Goal: Transaction & Acquisition: Book appointment/travel/reservation

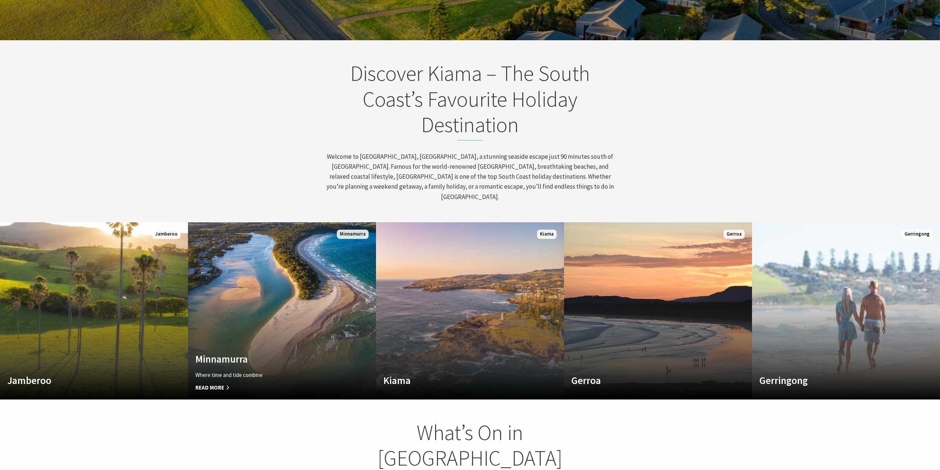
scroll to position [366, 0]
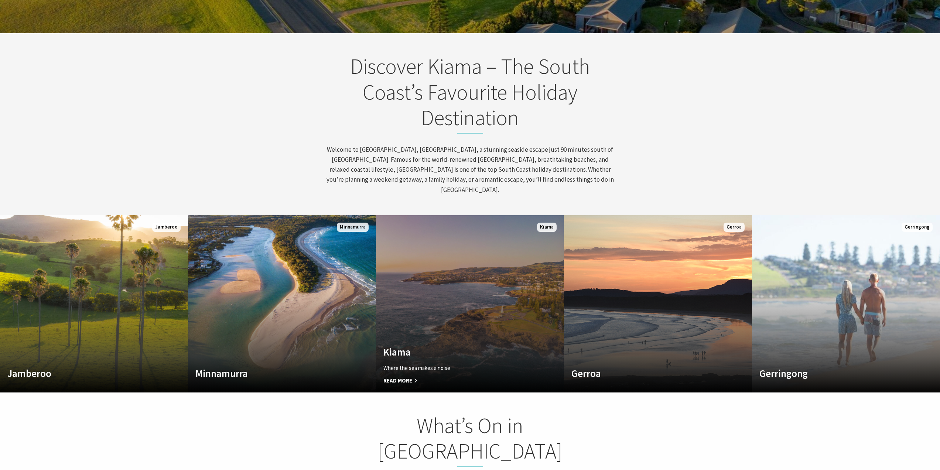
click at [498, 287] on link "Custom Image Used Kiama Where the sea makes a noise Read More Kiama" at bounding box center [470, 303] width 188 height 177
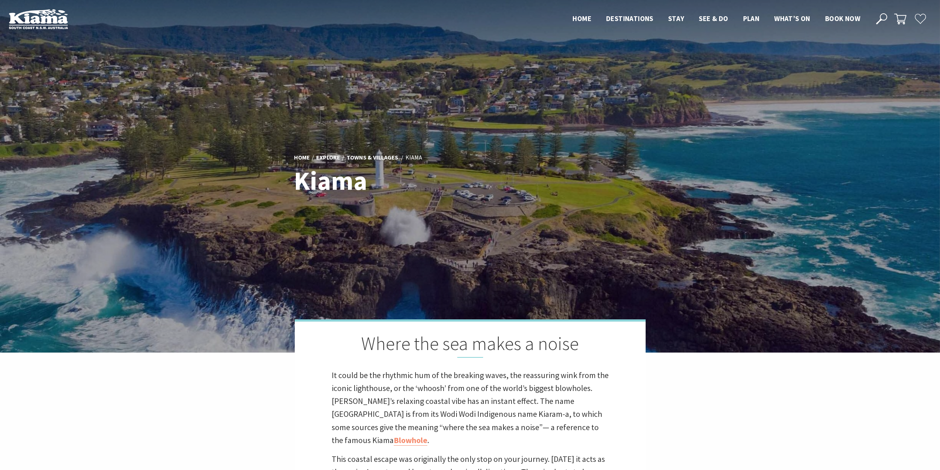
scroll to position [238, 946]
click at [373, 158] on link "Towns & Villages" at bounding box center [372, 158] width 52 height 8
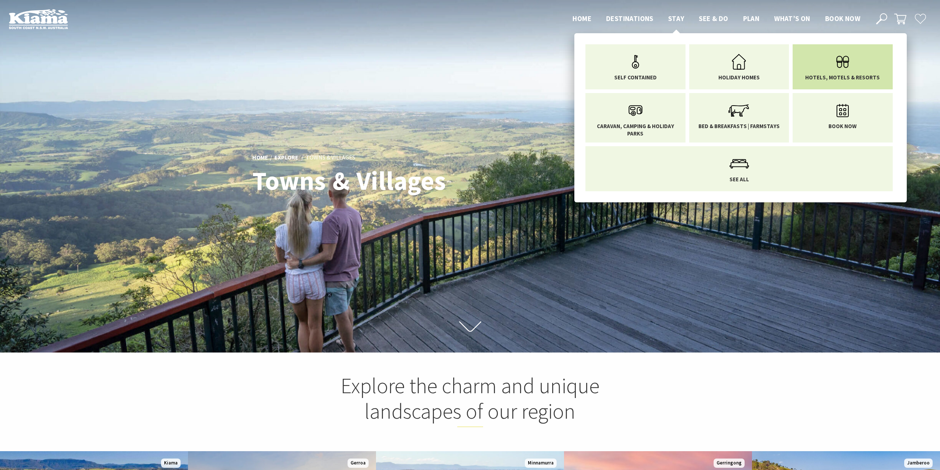
click at [813, 58] on link "Hotels, Motels & Resorts" at bounding box center [842, 65] width 89 height 31
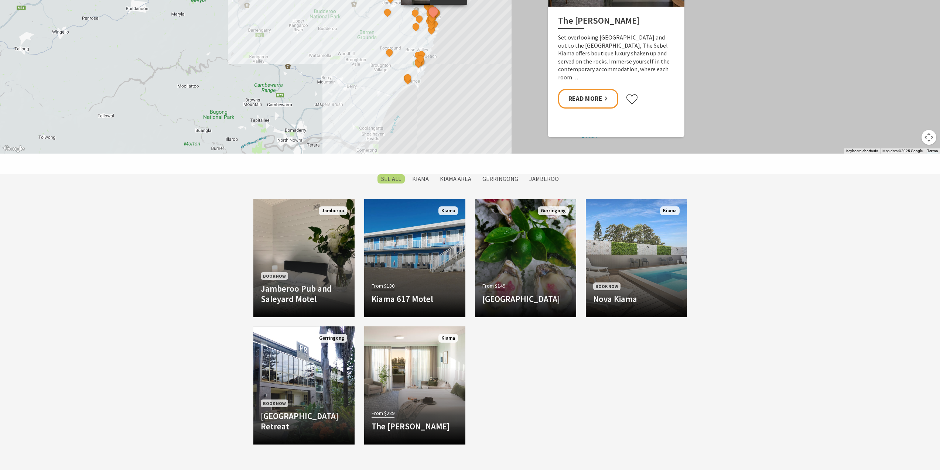
scroll to position [552, 0]
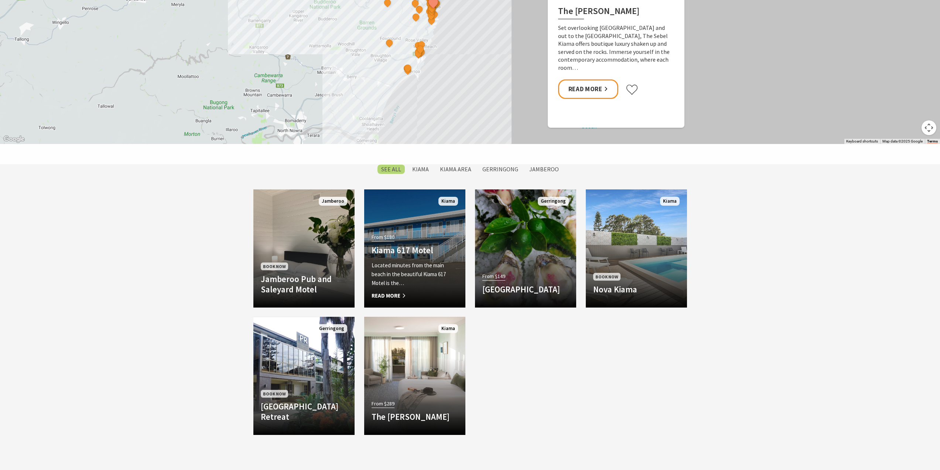
click at [400, 258] on div "From $180 Kiama 617 Motel Located minutes from the main beach in the beautiful …" at bounding box center [414, 266] width 101 height 68
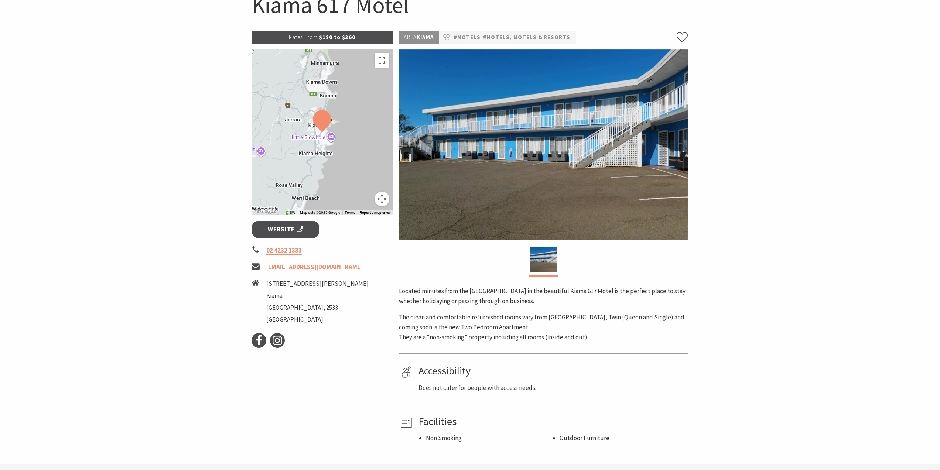
scroll to position [51, 0]
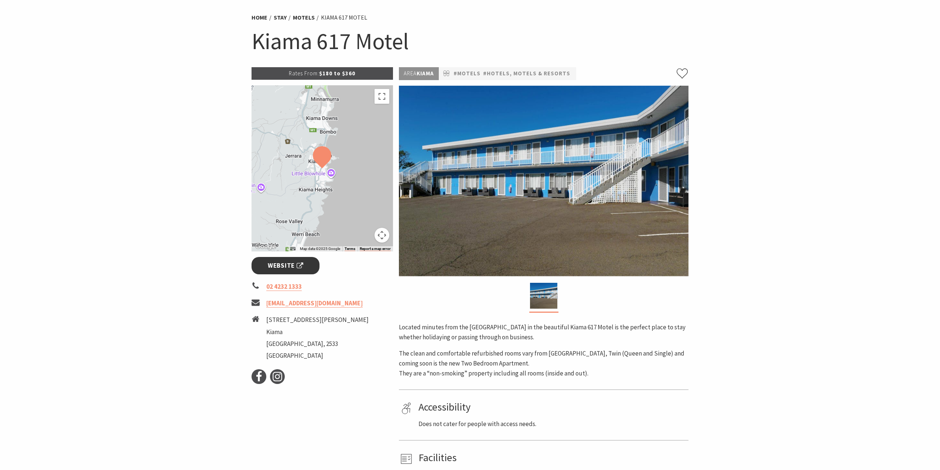
click at [286, 265] on span "Website" at bounding box center [285, 266] width 35 height 10
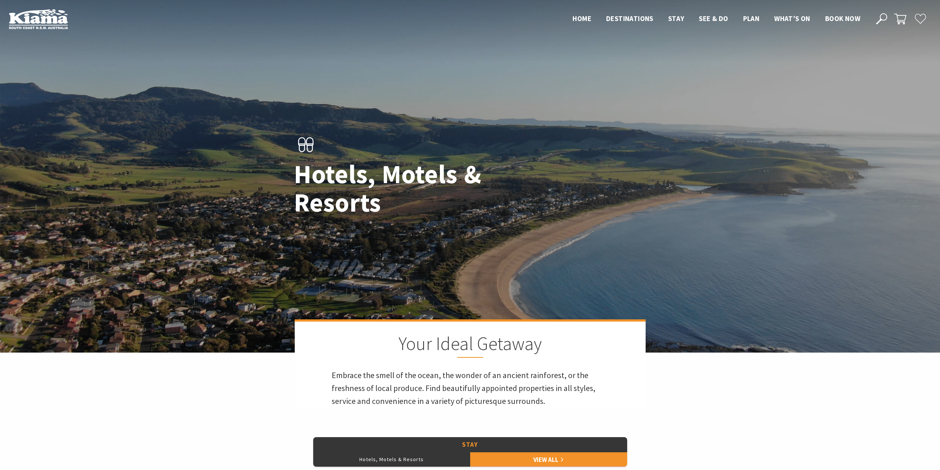
scroll to position [552, 0]
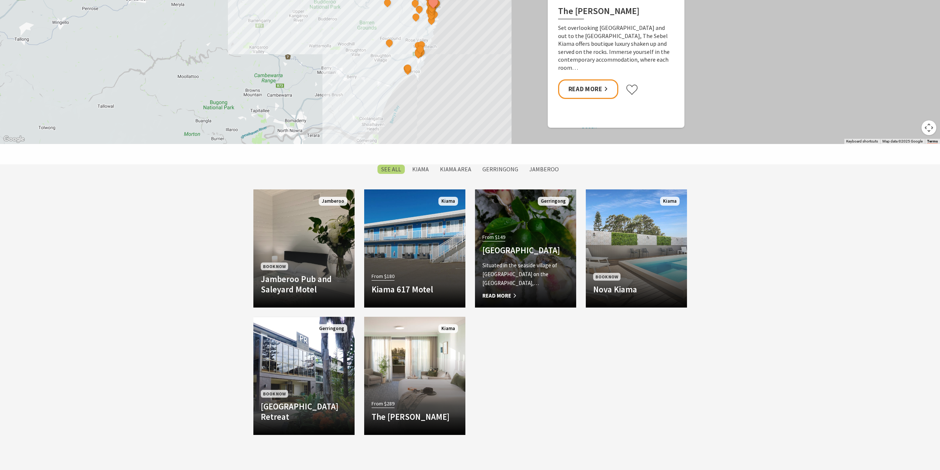
click at [537, 255] on h4 "[GEOGRAPHIC_DATA]" at bounding box center [525, 250] width 86 height 10
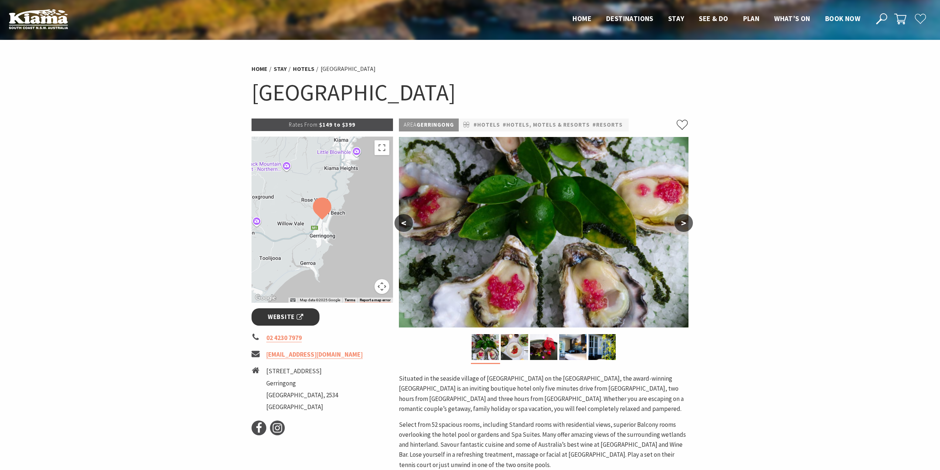
click at [285, 319] on span "Website" at bounding box center [285, 317] width 35 height 10
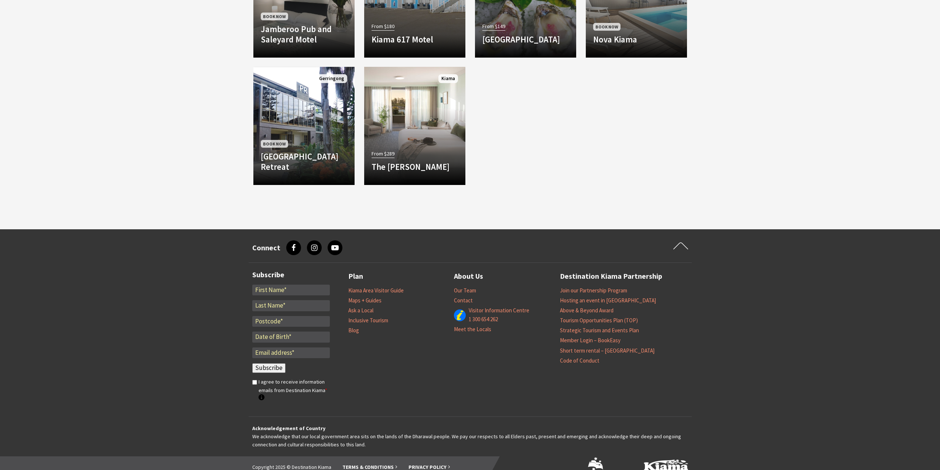
scroll to position [552, 0]
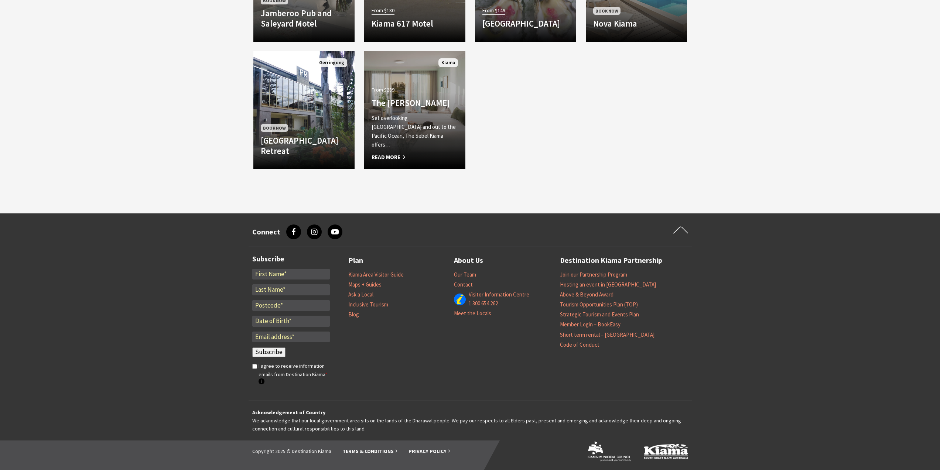
click at [401, 108] on h4 "The Sebel Kiama" at bounding box center [414, 103] width 86 height 10
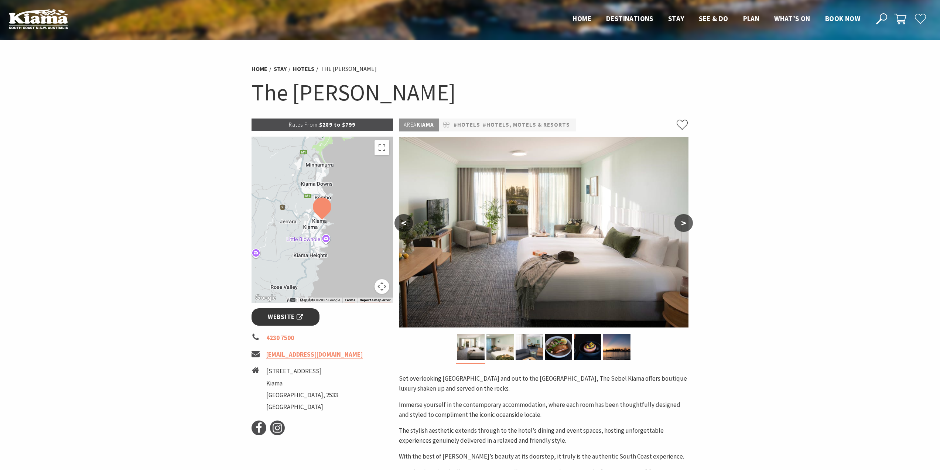
click at [290, 317] on span "Website" at bounding box center [285, 317] width 35 height 10
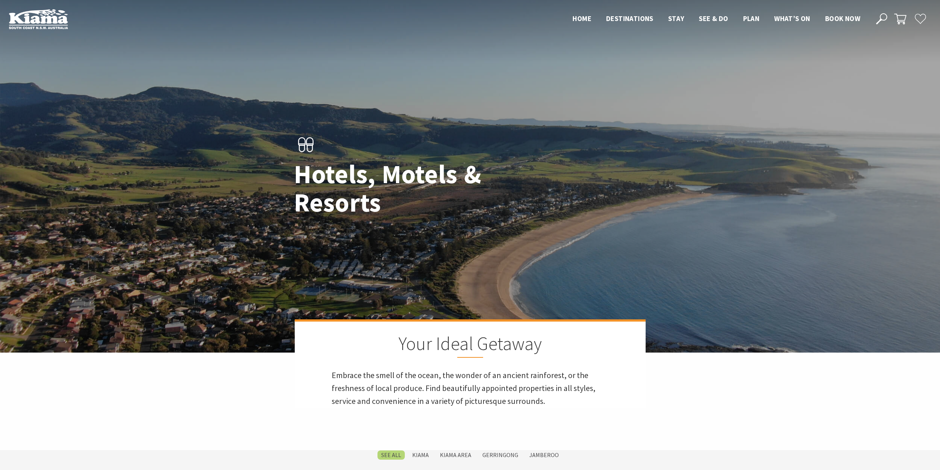
scroll to position [552, 0]
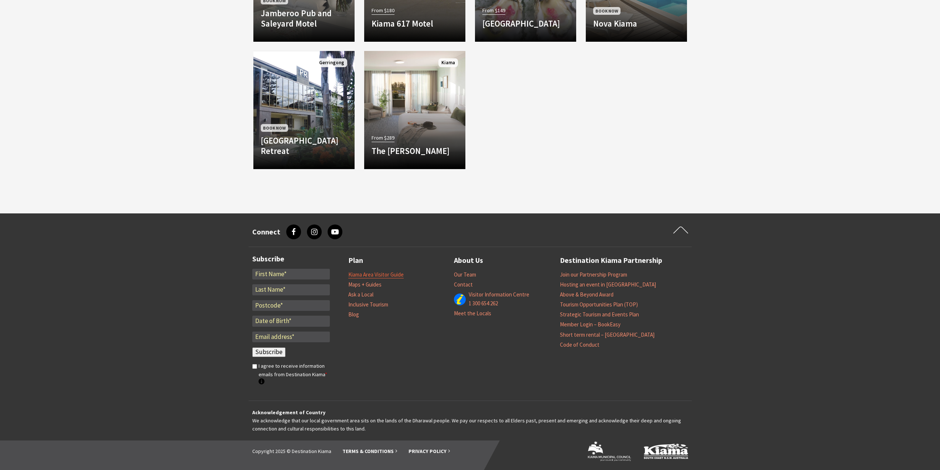
click at [377, 273] on link "Kiama Area Visitor Guide" at bounding box center [375, 274] width 55 height 7
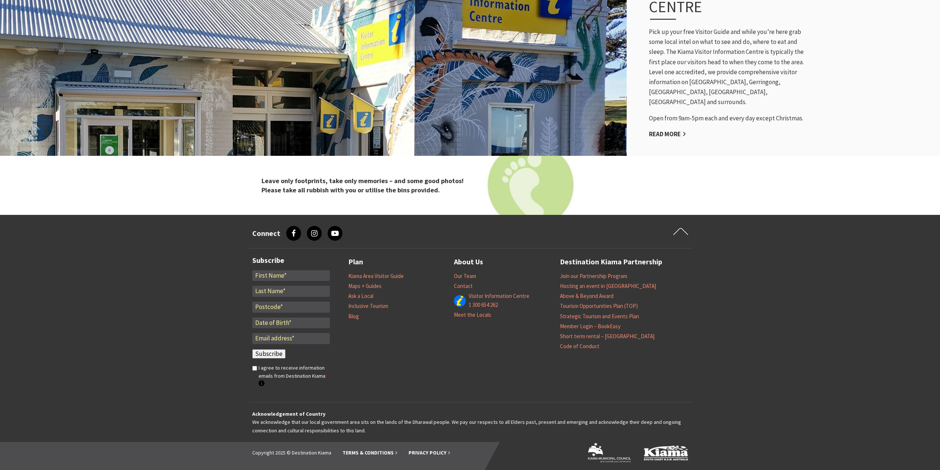
scroll to position [874, 0]
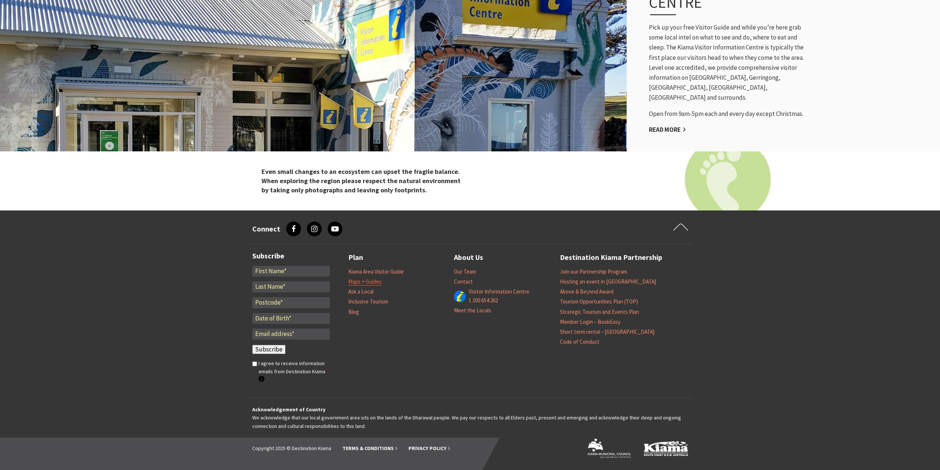
click at [373, 280] on link "Maps + Guides" at bounding box center [364, 281] width 33 height 7
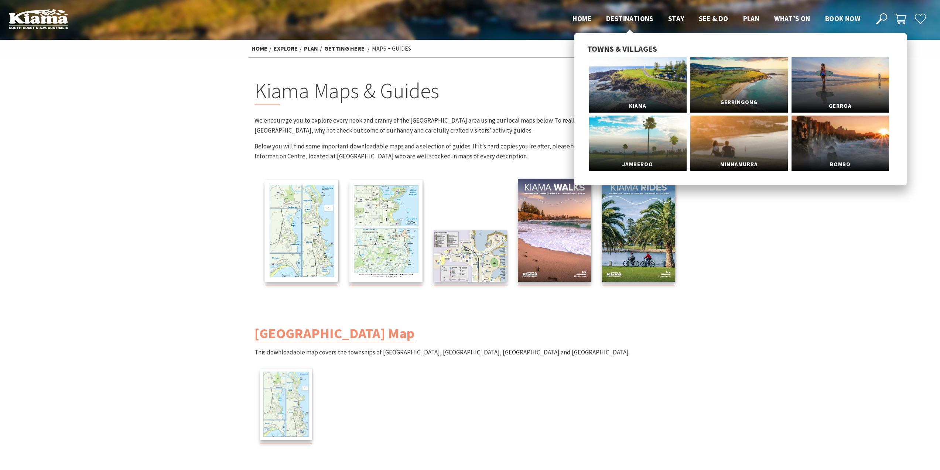
click at [746, 82] on link "Gerringong" at bounding box center [738, 84] width 97 height 55
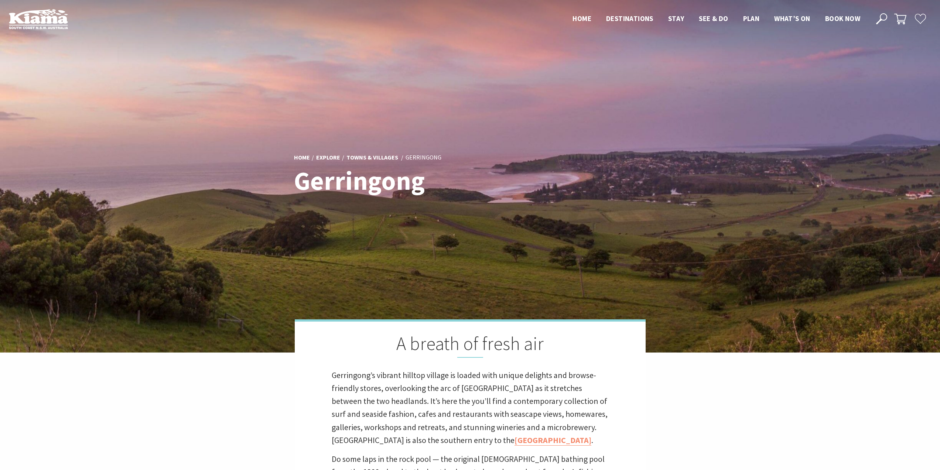
scroll to position [259, 949]
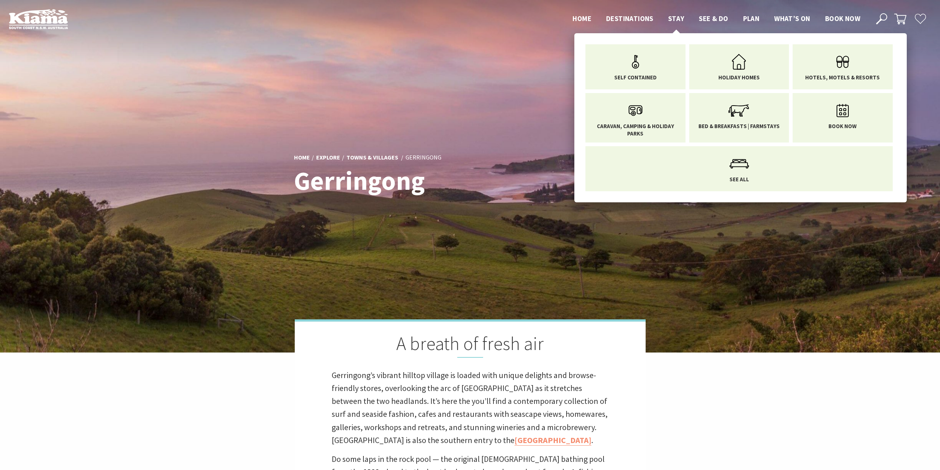
click at [674, 17] on span "Stay" at bounding box center [676, 18] width 16 height 9
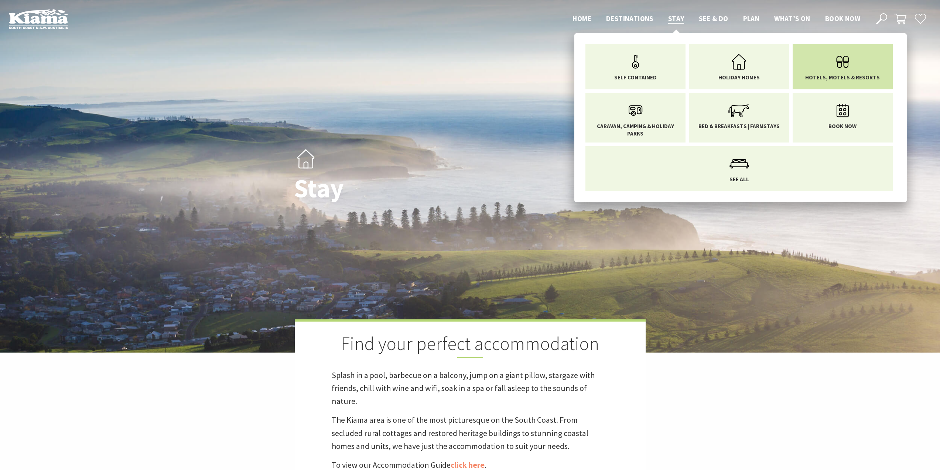
click at [833, 65] on icon "Main Menu" at bounding box center [843, 62] width 24 height 24
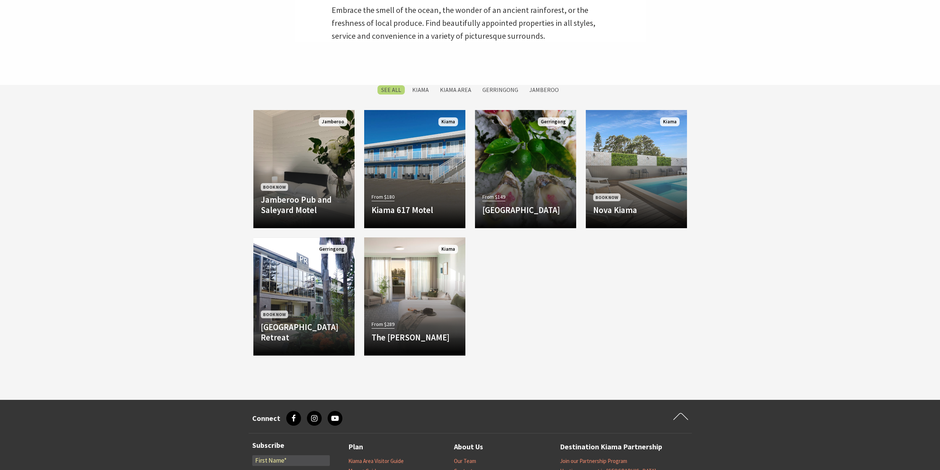
scroll to position [393, 0]
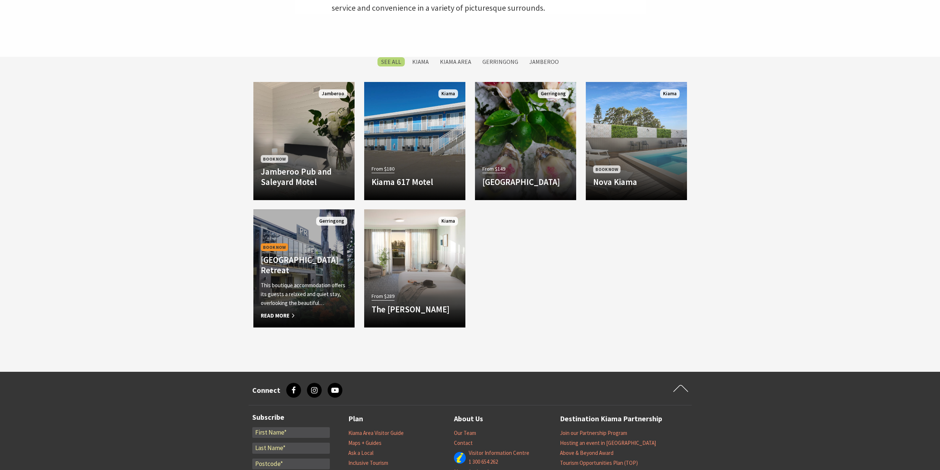
click at [311, 278] on div "Book Now Park Ridge Retreat This boutique accommodation offers its guests a rel…" at bounding box center [303, 281] width 101 height 78
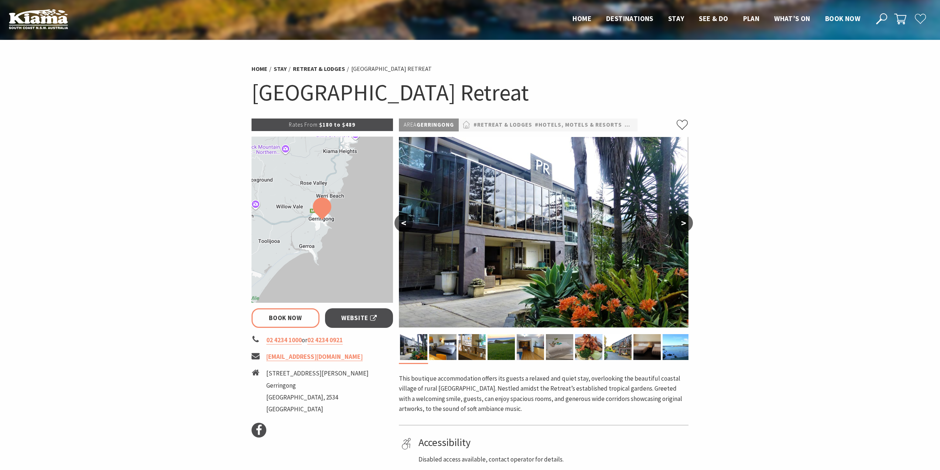
select select "3"
select select "2"
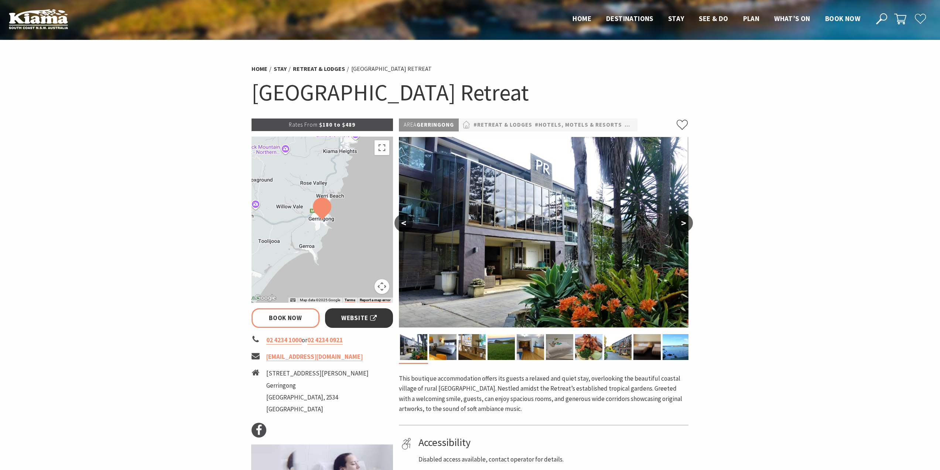
click at [347, 313] on span "Website" at bounding box center [358, 318] width 35 height 10
